Goal: Task Accomplishment & Management: Complete application form

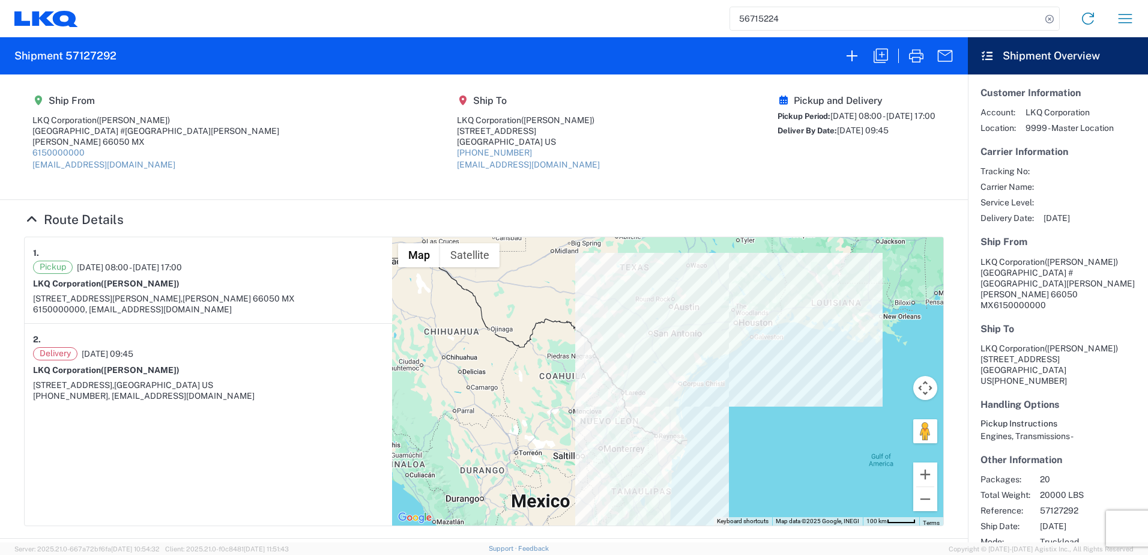
click at [789, 22] on input "56715224" at bounding box center [885, 18] width 311 height 23
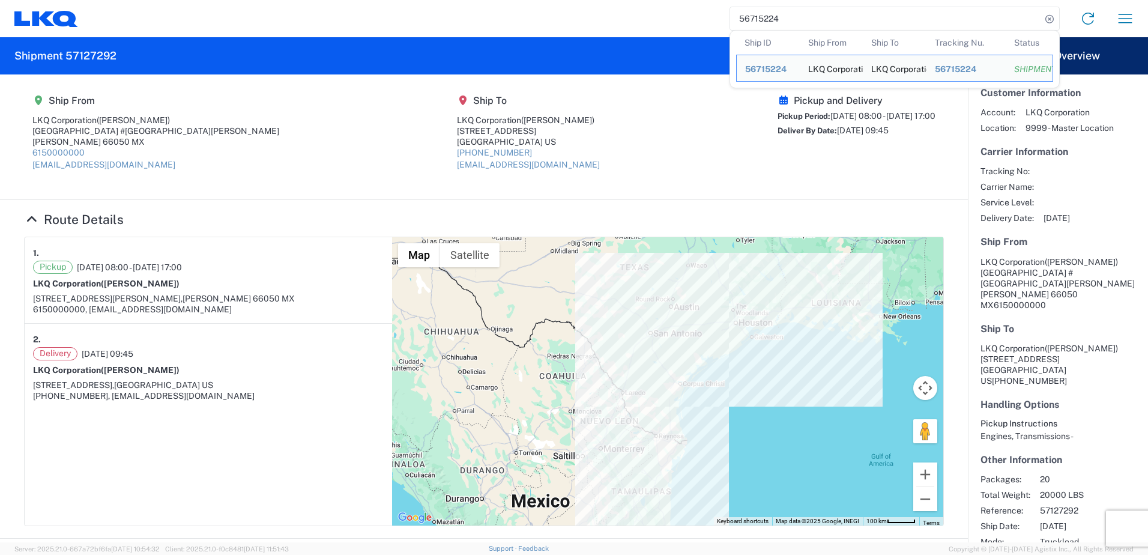
click at [789, 22] on input "56715224" at bounding box center [885, 18] width 311 height 23
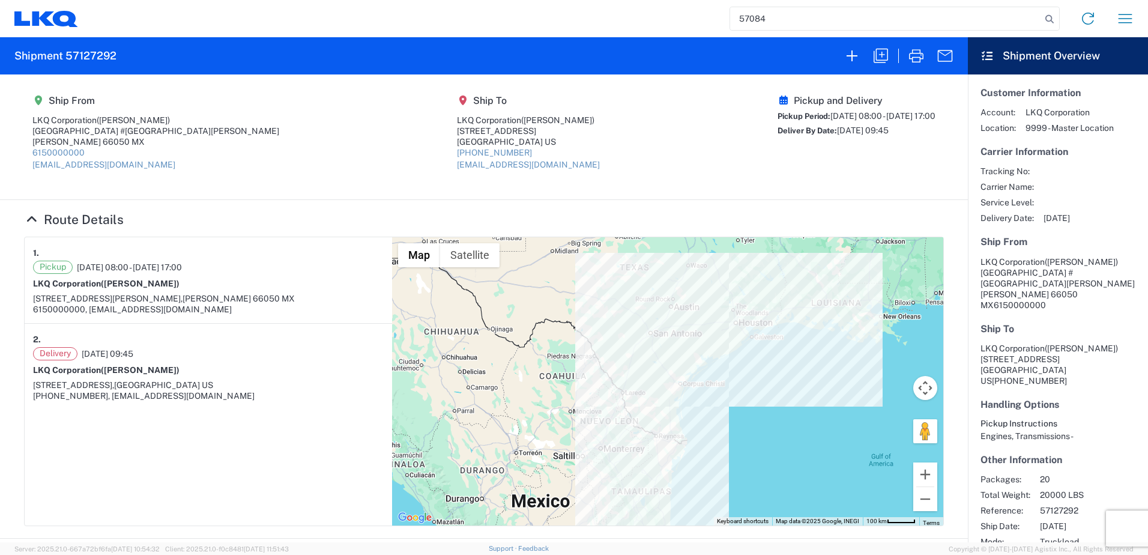
type input "57084"
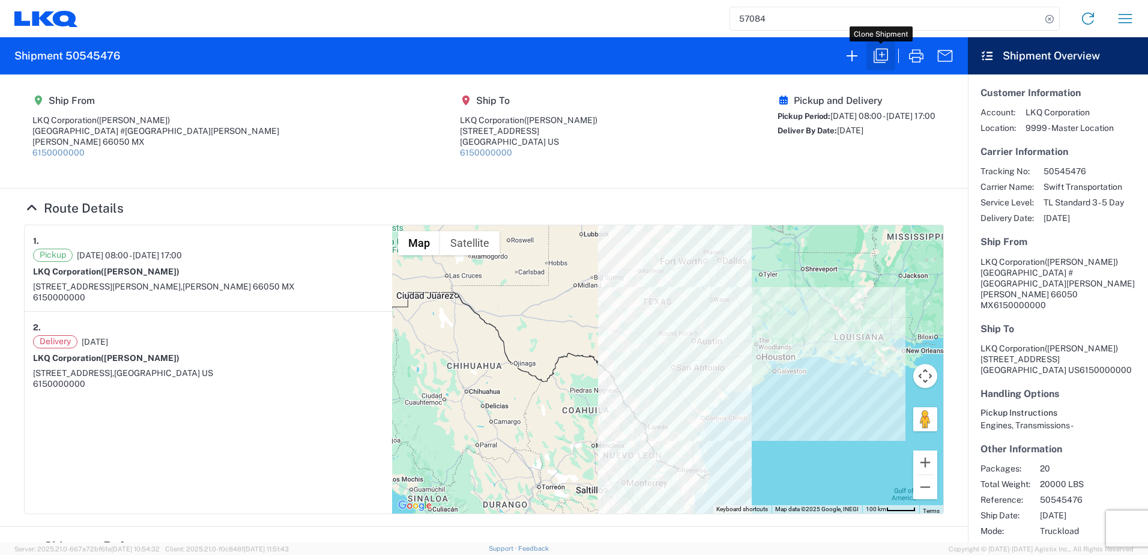
click at [873, 53] on icon "button" at bounding box center [880, 55] width 19 height 19
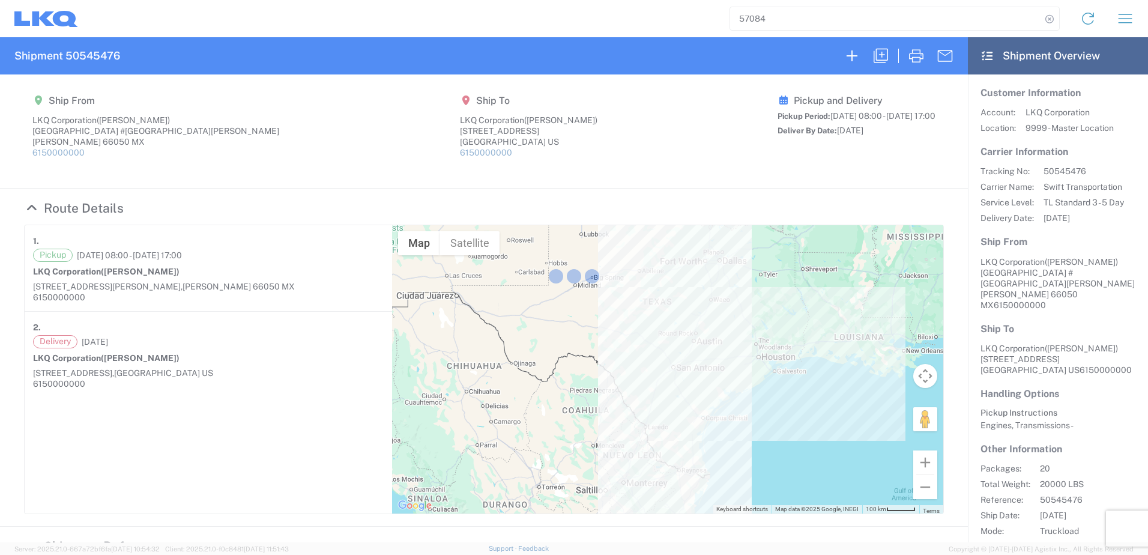
select select "FULL"
select select "US"
select select "LBS"
select select "IN"
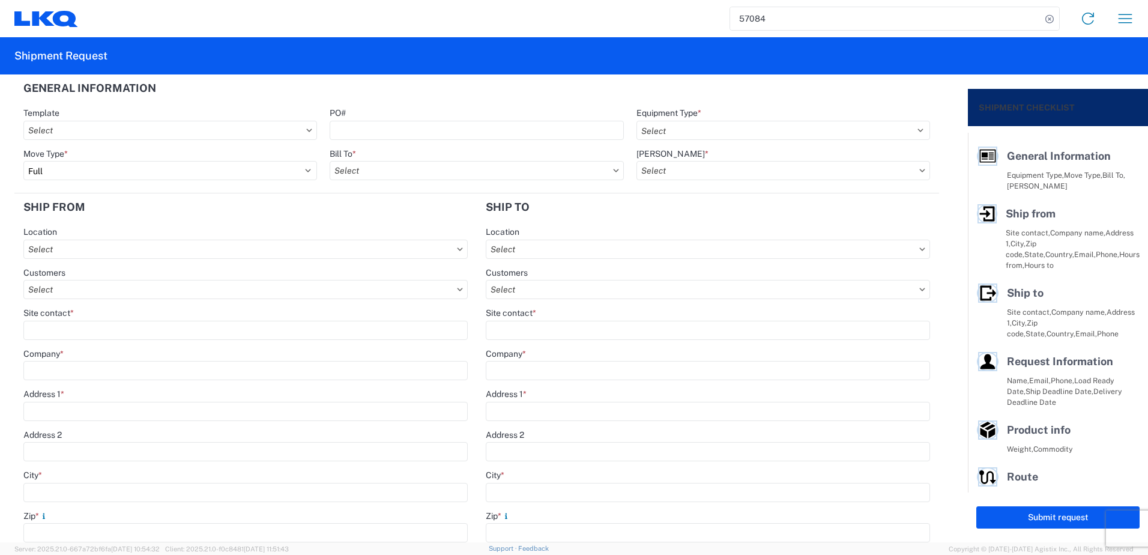
select select "STDV"
type input "[PERSON_NAME]"
type input "LKQ Corporation"
type input "[GEOGRAPHIC_DATA] #[GEOGRAPHIC_DATA][PERSON_NAME]"
type input "[PERSON_NAME]"
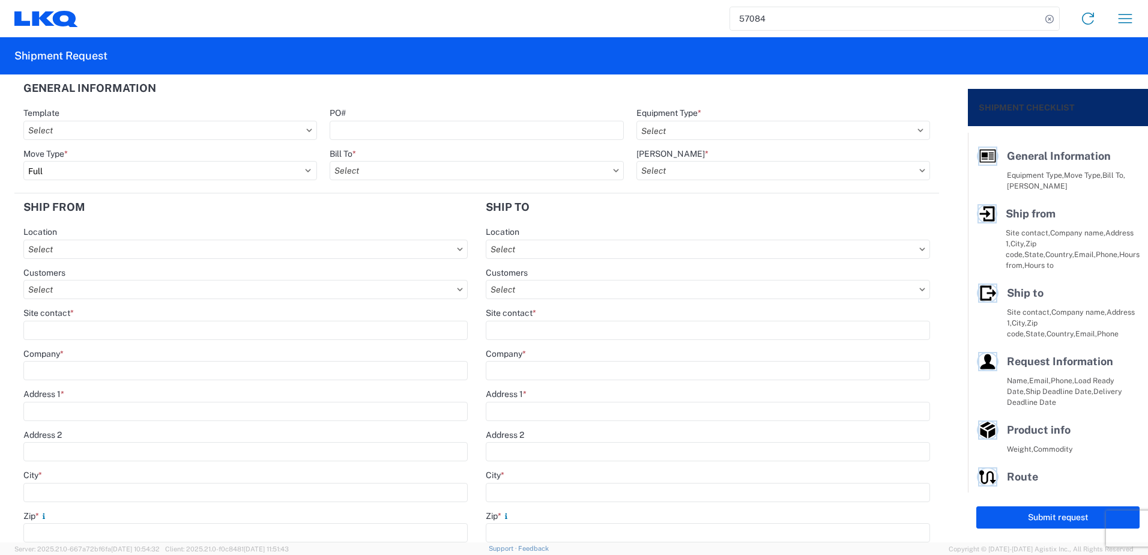
type input "66050"
select select "MX"
type input "6150000000"
type input "08:00:00"
type input "17:00:00"
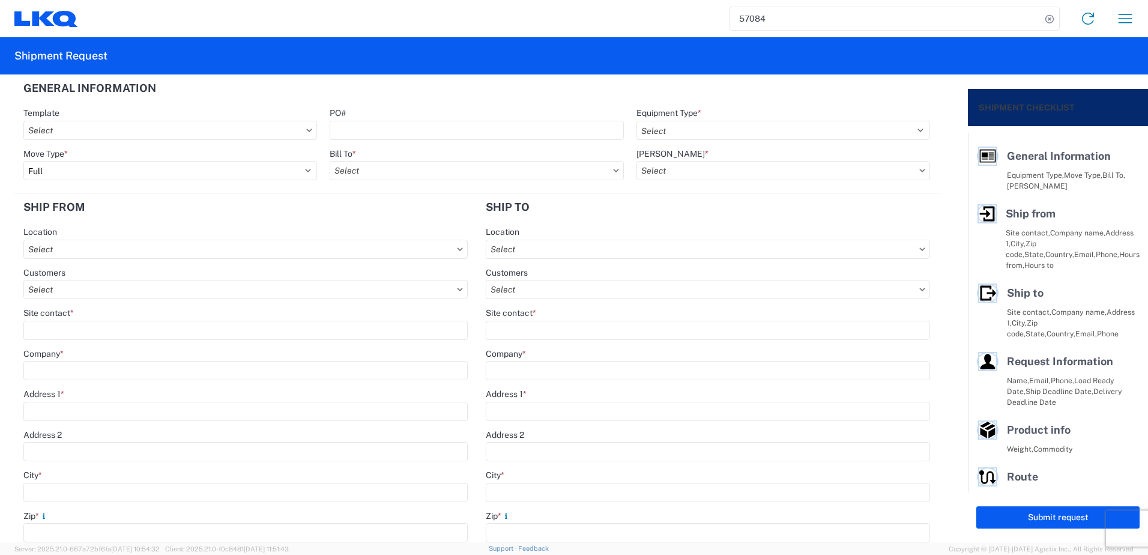
select select
type input "[PERSON_NAME]"
type input "LKQ Corporation"
type input "[STREET_ADDRESS]"
type input "[GEOGRAPHIC_DATA]"
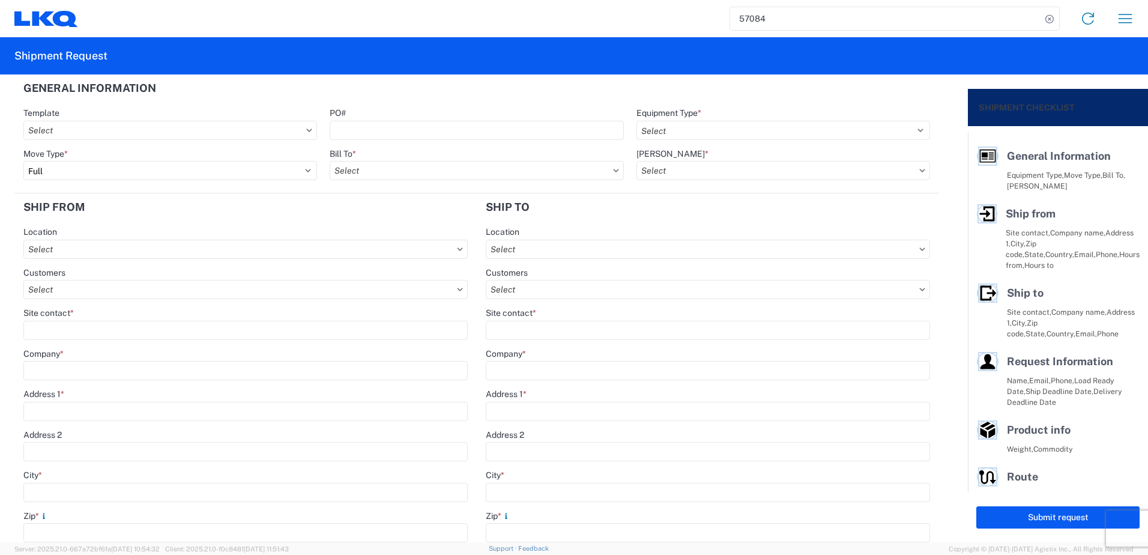
type input "75050"
type input "6150000000"
select select
type input "[PERSON_NAME]"
type input "[EMAIL_ADDRESS][DOMAIN_NAME]"
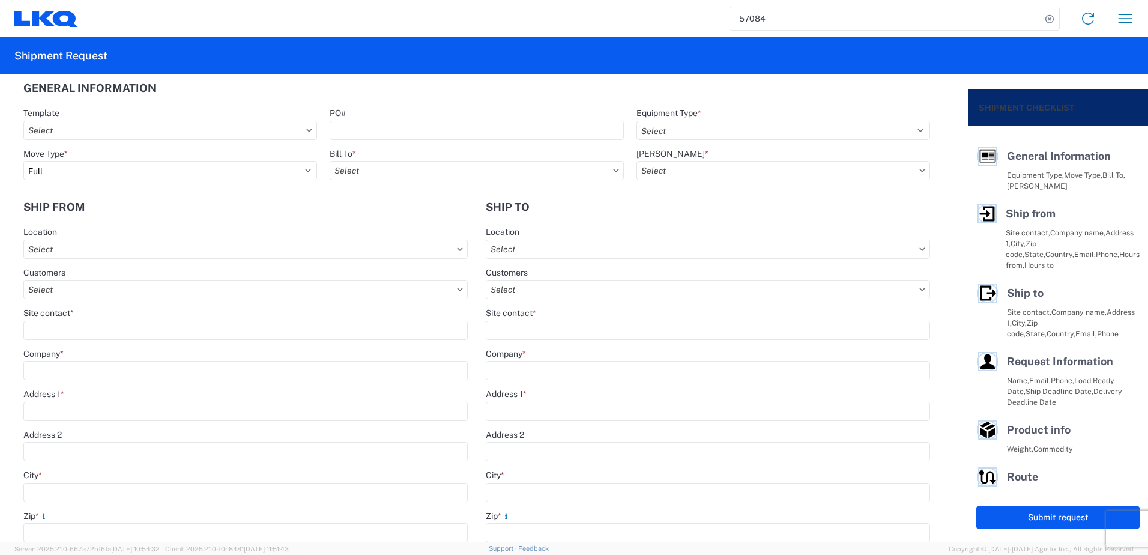
type input "82218326"
type input "[DATE]"
type textarea "SWIFT/TRANSMEX"
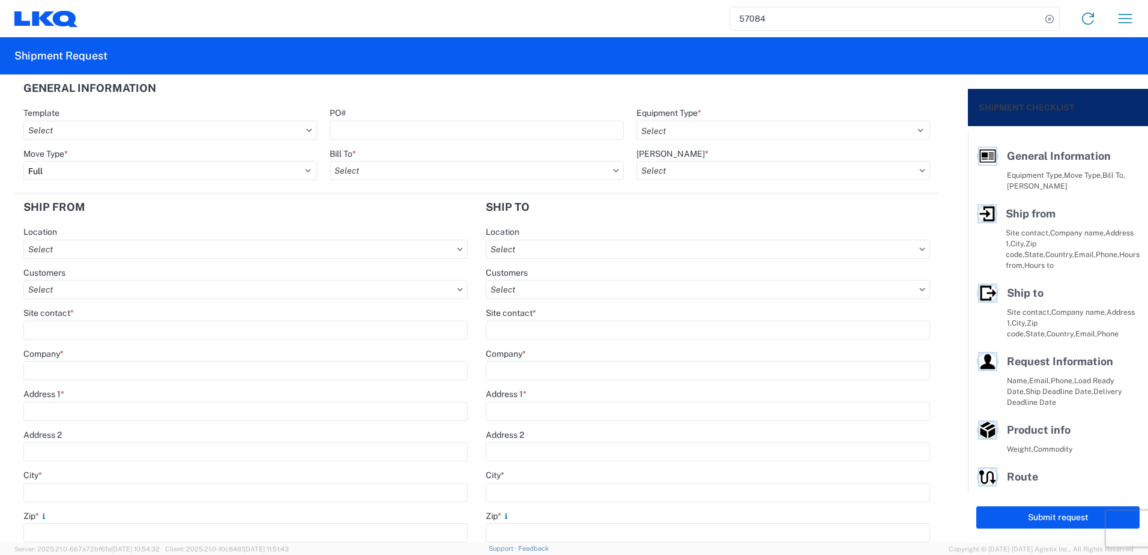
type input "20000"
type input "Engines, Transmissions"
type input "20"
type input "1"
type input "4"
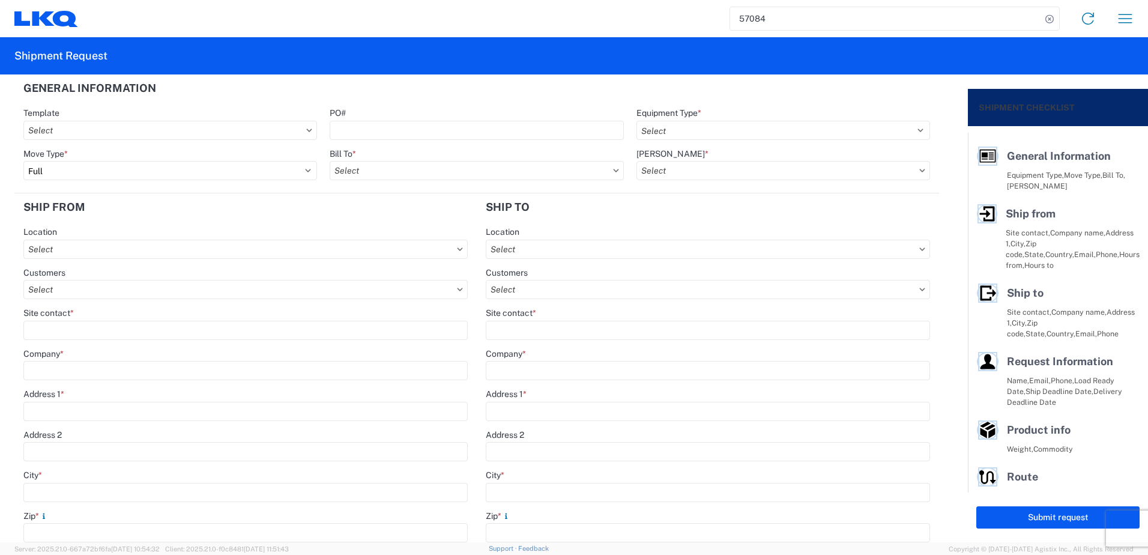
type input "0.67"
select select "FT"
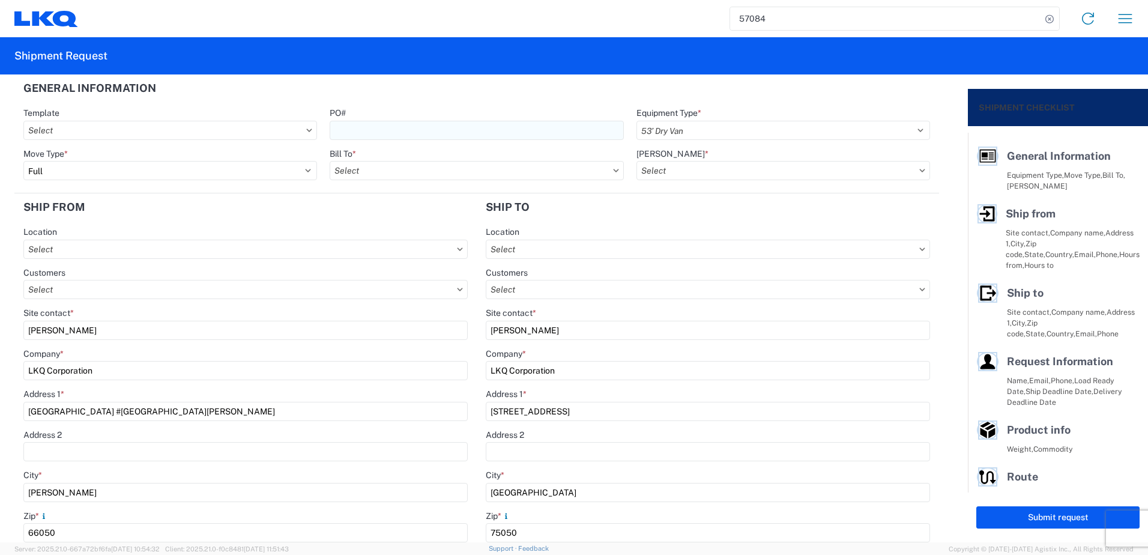
select select
type input "1883 - Vege de Mexico S.A. de C.V"
type input "1882 - North American ATK Corporation"
click at [401, 126] on input "PO#" at bounding box center [476, 130] width 293 height 19
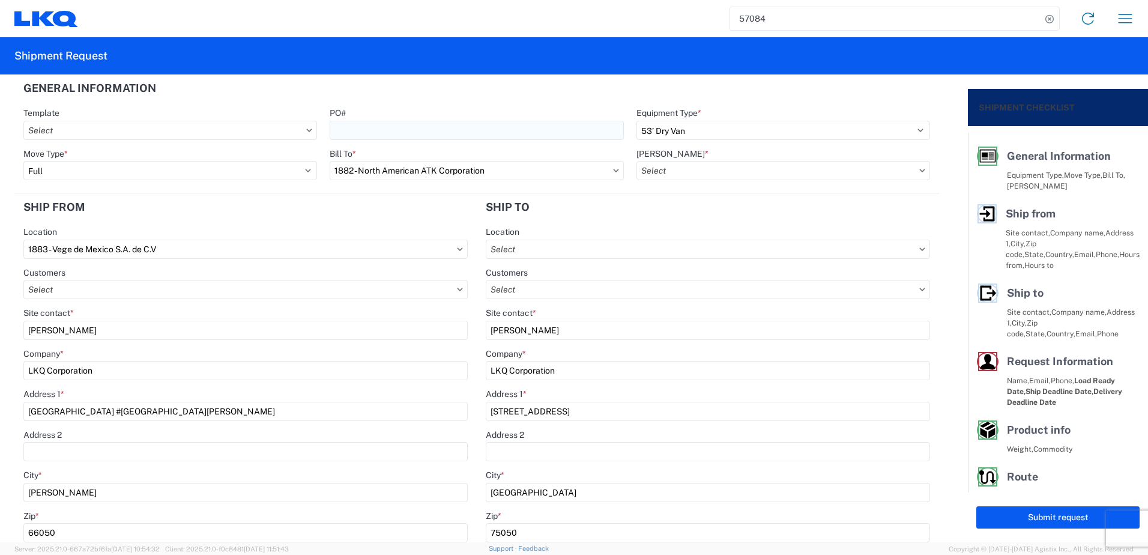
type input "1882-3300-50180-0000 - 1882 Freight In - Parts, 1882-3300-50180-0000 - 1882 Fre…"
paste input "59794"
type input "59794"
type input "1882 - North American ATK Corporation"
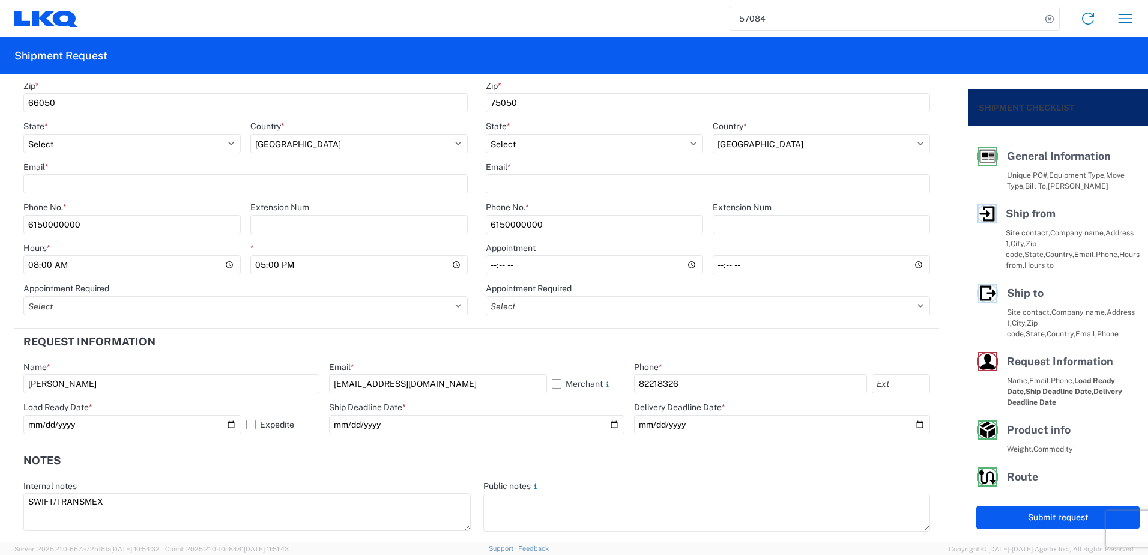
scroll to position [300, 0]
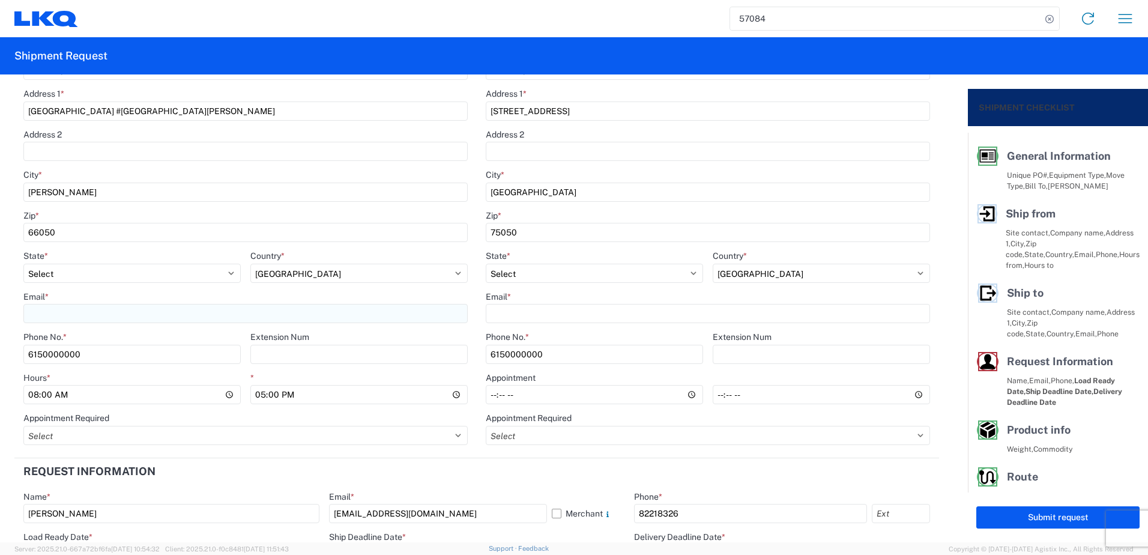
type input "59794"
click at [456, 317] on input "Email *" at bounding box center [245, 313] width 444 height 19
type input "[EMAIL_ADDRESS][DOMAIN_NAME]"
select select
type input "[EMAIL_ADDRESS][DOMAIN_NAME]"
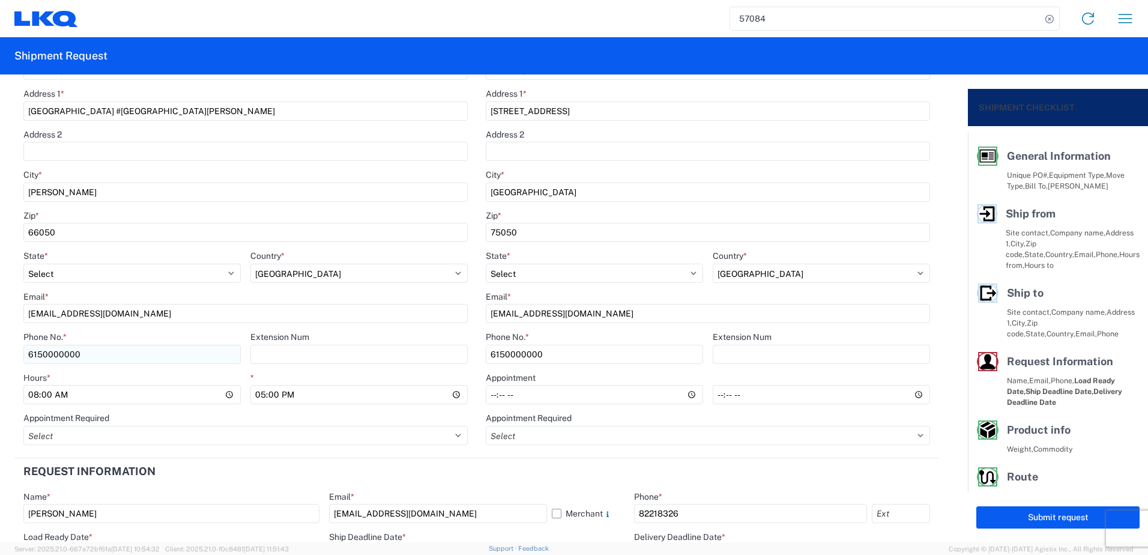
select select
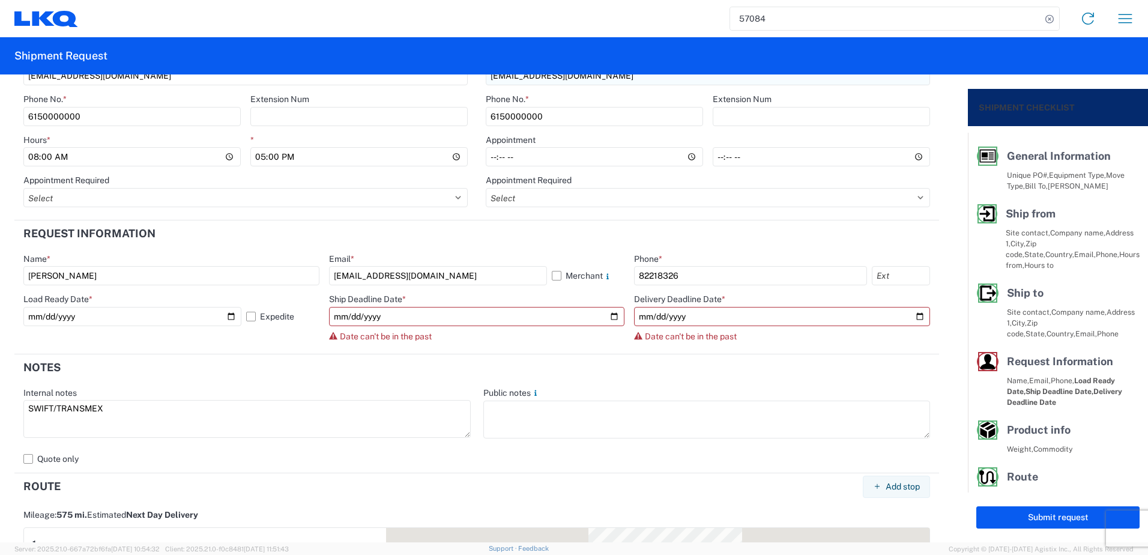
scroll to position [600, 0]
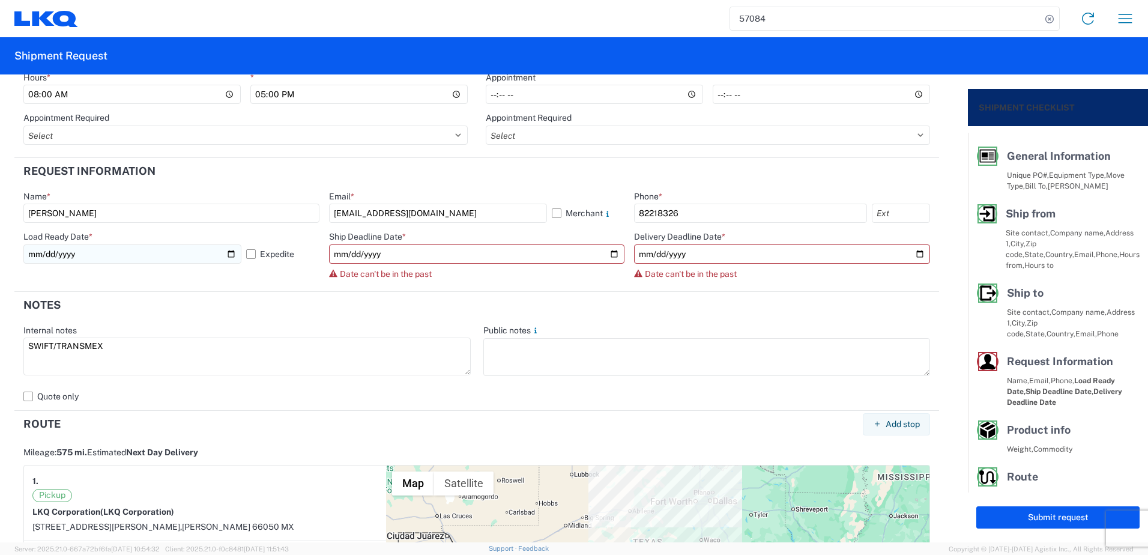
click at [227, 253] on input "[DATE]" at bounding box center [132, 253] width 218 height 19
type input "[DATE]"
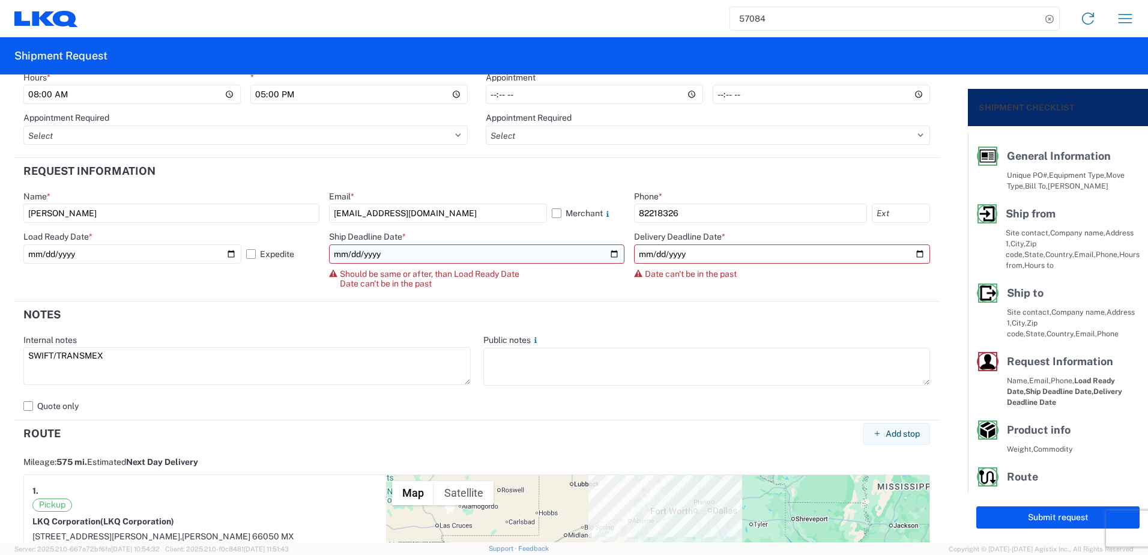
click at [610, 255] on input "[DATE]" at bounding box center [477, 253] width 296 height 19
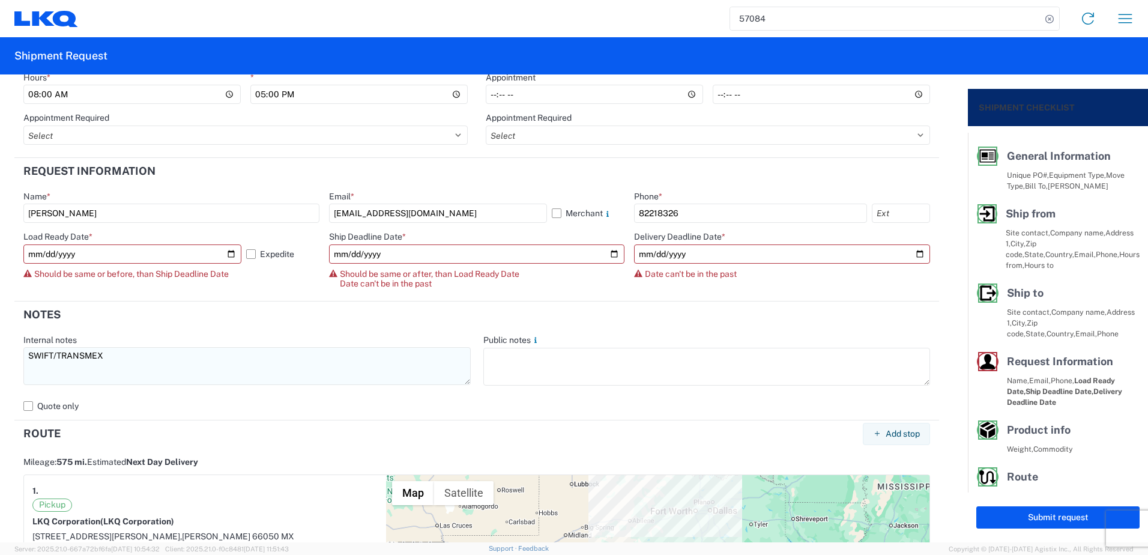
type input "[DATE]"
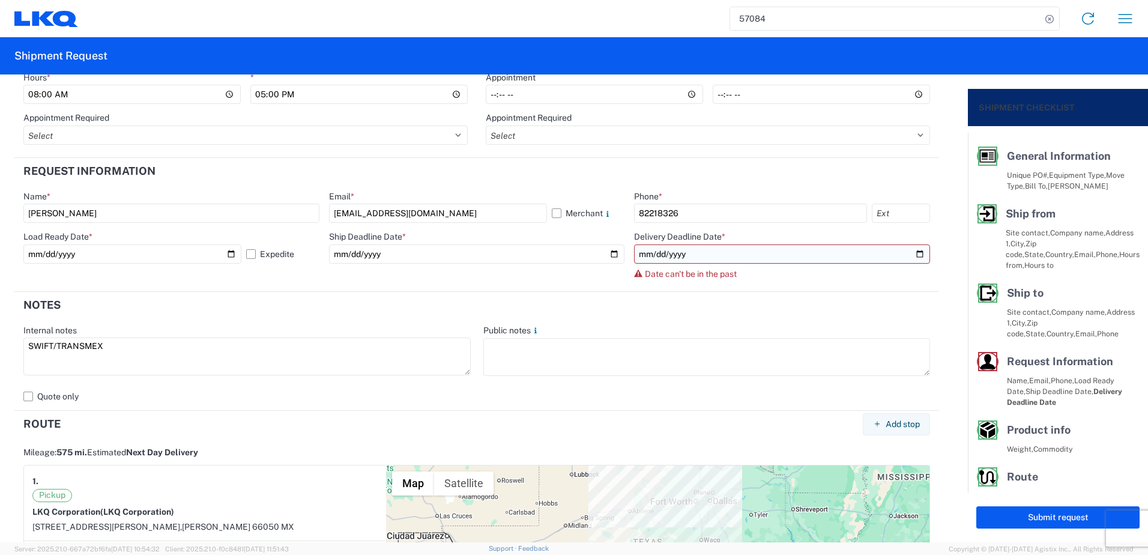
click at [912, 256] on input "[DATE]" at bounding box center [782, 253] width 296 height 19
type input "[DATE]"
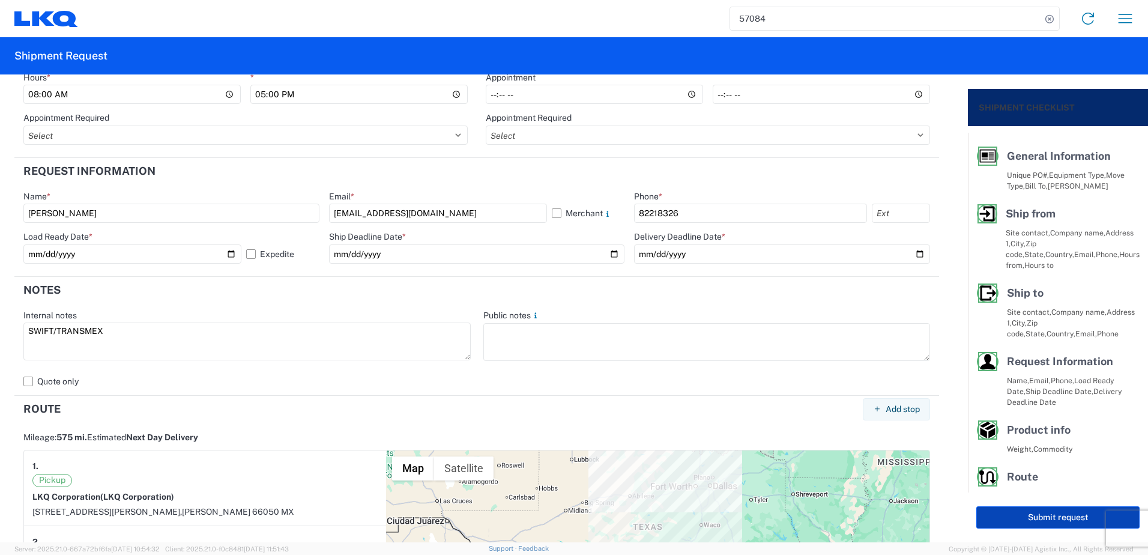
click at [1005, 512] on button "Submit request" at bounding box center [1057, 517] width 163 height 22
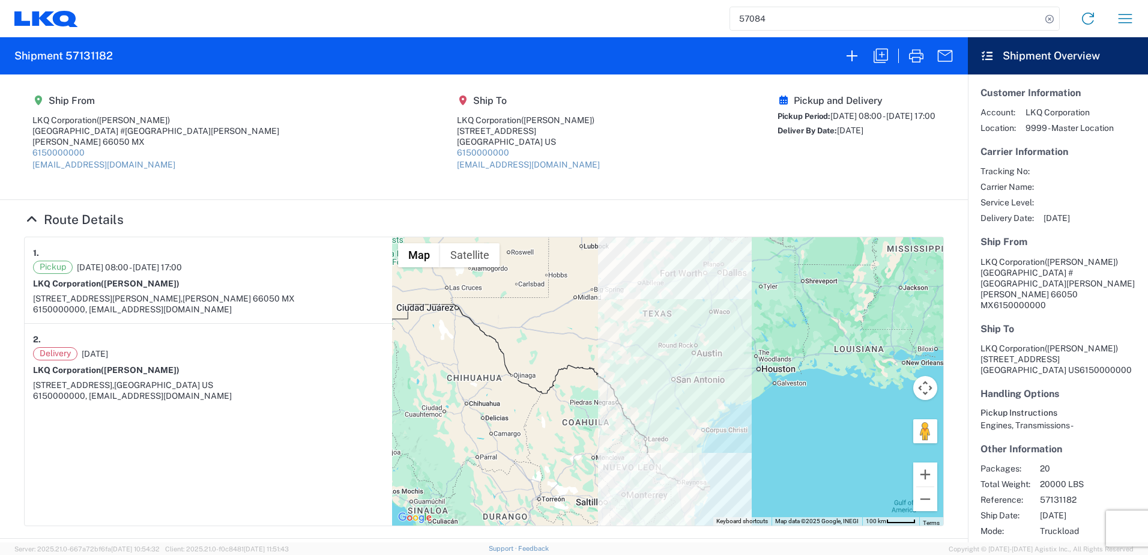
click at [81, 54] on h2 "Shipment 57131182" at bounding box center [63, 56] width 98 height 14
copy h2 "57131182"
click at [104, 55] on h2 "Shipment 57131182" at bounding box center [63, 56] width 98 height 14
